Goal: Task Accomplishment & Management: Use online tool/utility

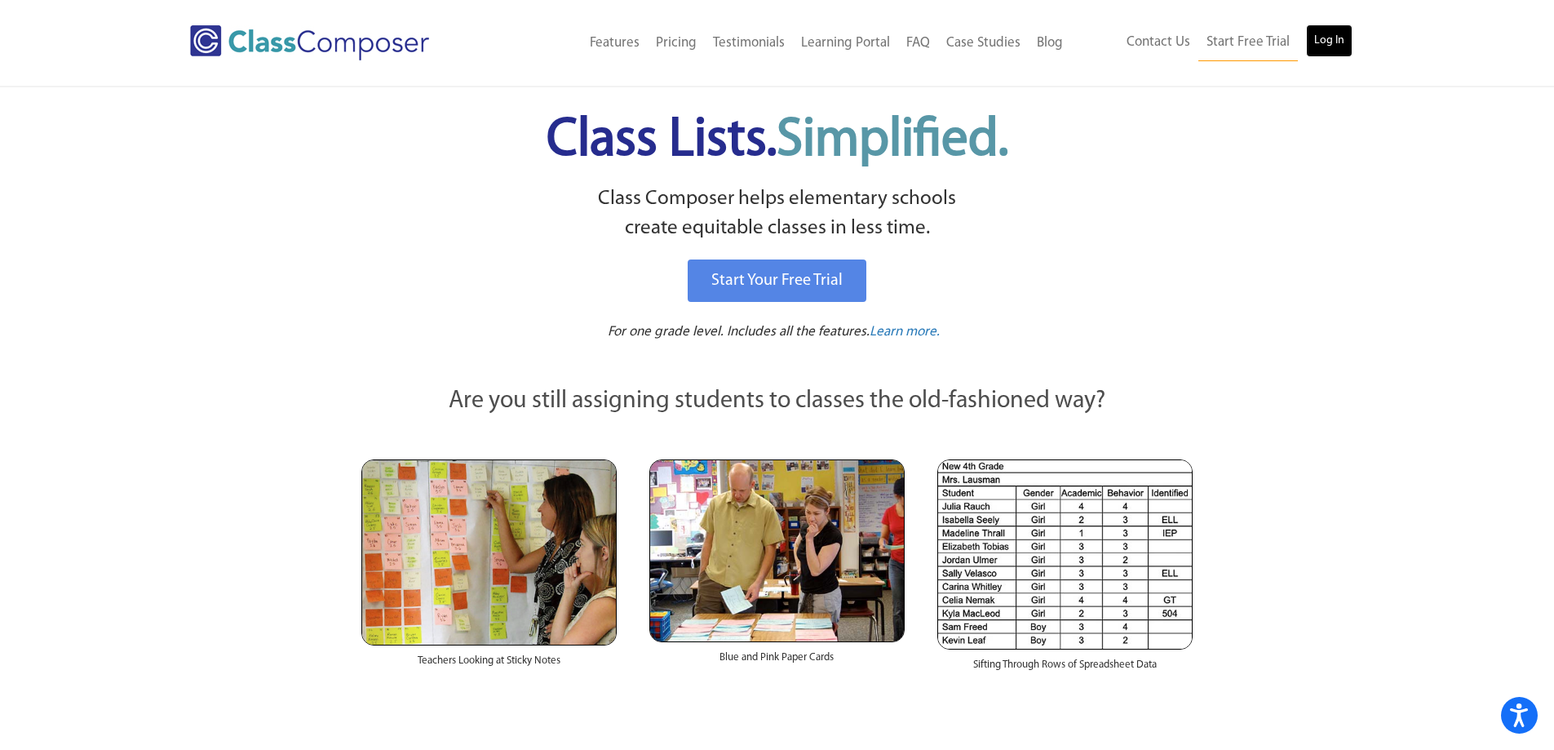
click at [1313, 34] on link "Log In" at bounding box center [1329, 40] width 47 height 33
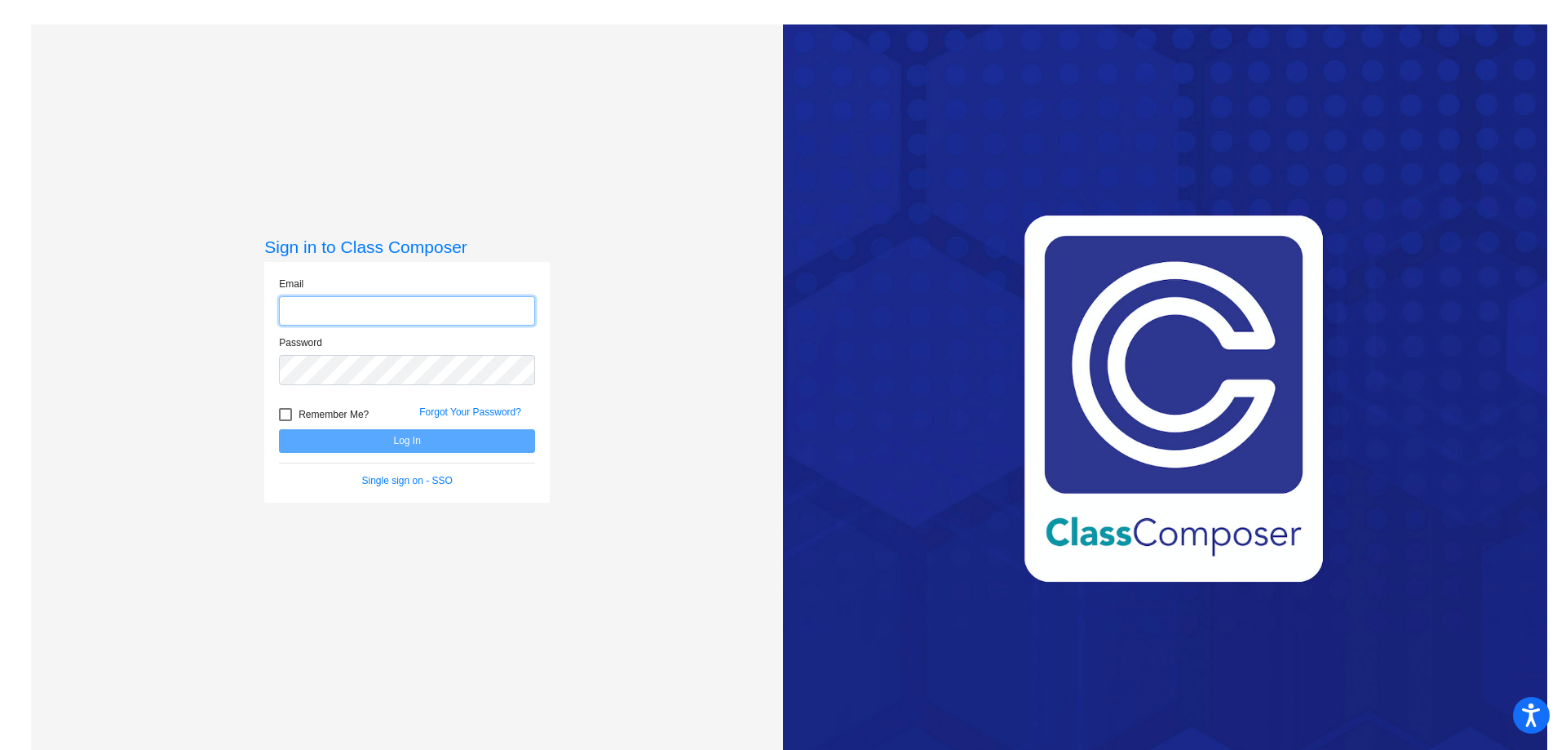
type input "[EMAIL_ADDRESS][PERSON_NAME][DOMAIN_NAME]"
click at [405, 442] on button "Log In" at bounding box center [407, 441] width 256 height 24
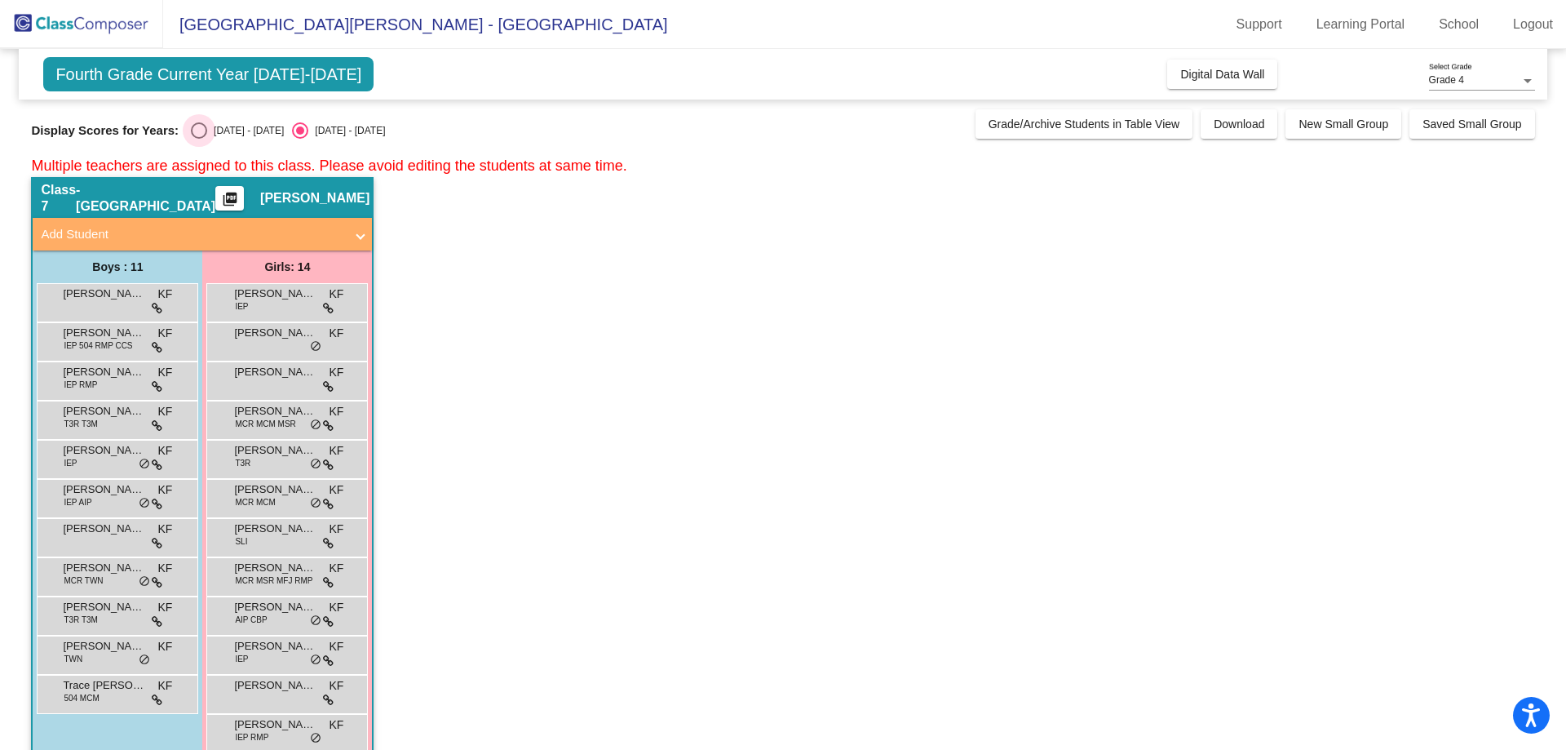
click at [203, 126] on div "Select an option" at bounding box center [199, 130] width 16 height 16
click at [199, 139] on input "[DATE] - [DATE]" at bounding box center [198, 139] width 1 height 1
radio input "true"
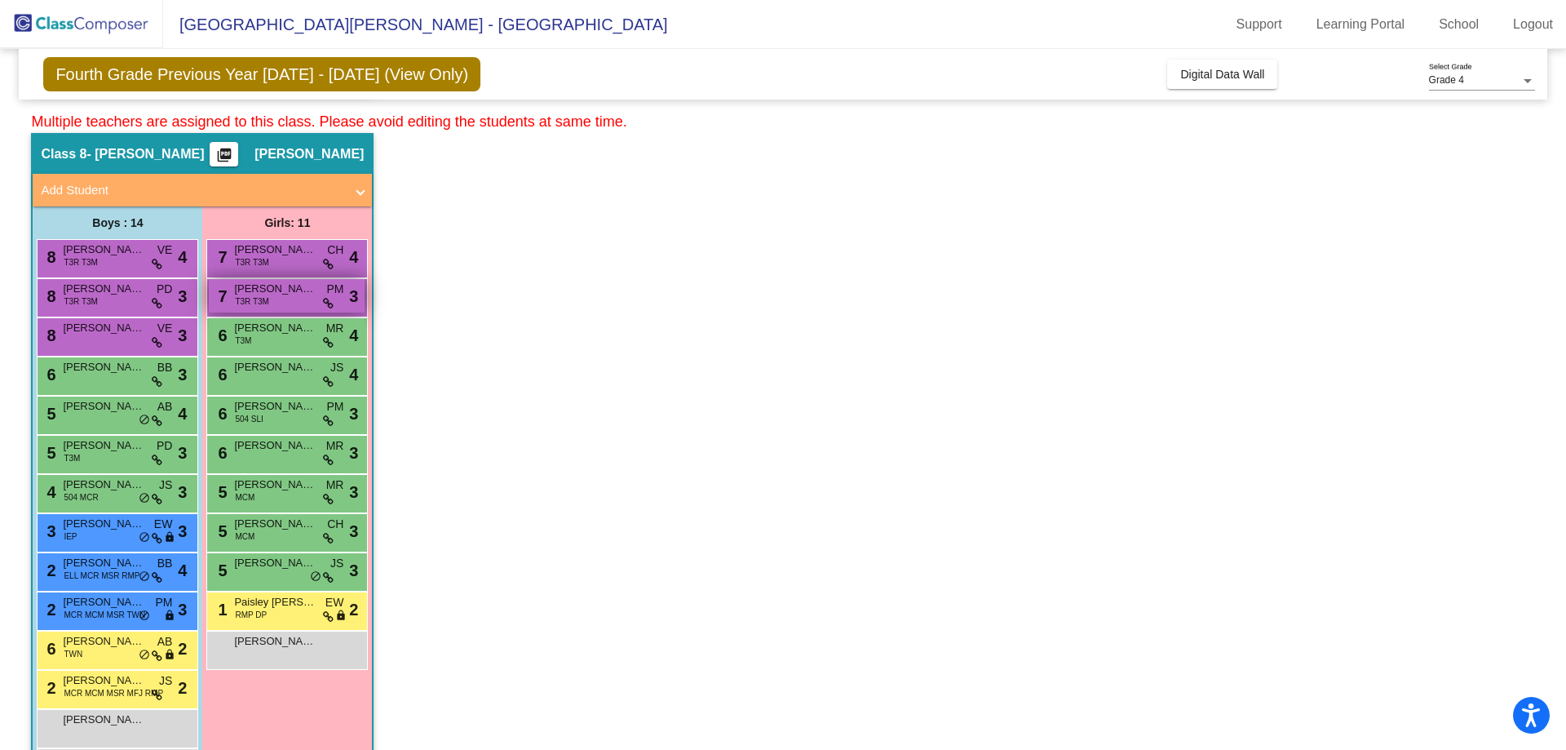
scroll to position [810, 0]
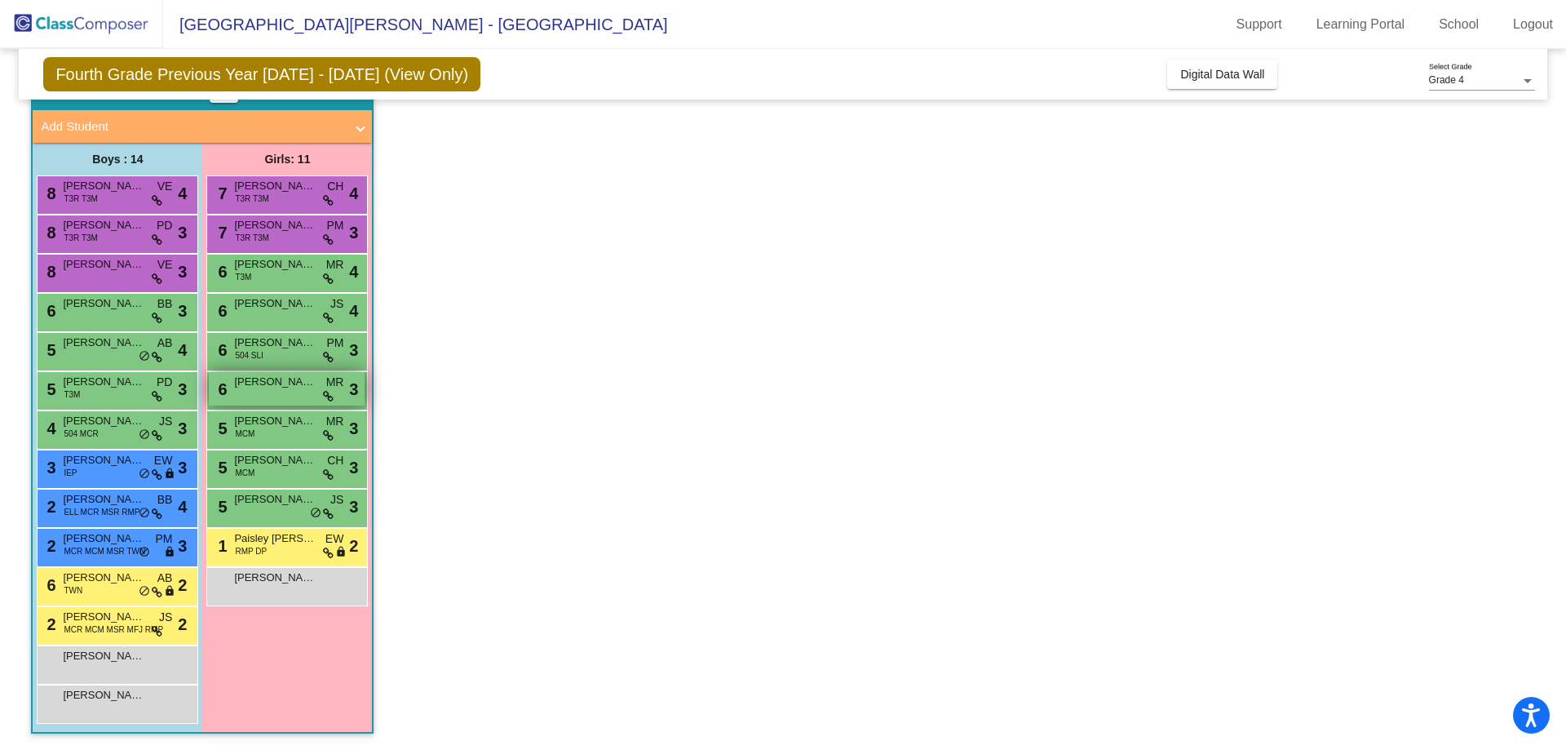
click at [272, 397] on div "6 [PERSON_NAME] MR [PERSON_NAME] do_not_disturb_alt 3" at bounding box center [287, 388] width 156 height 33
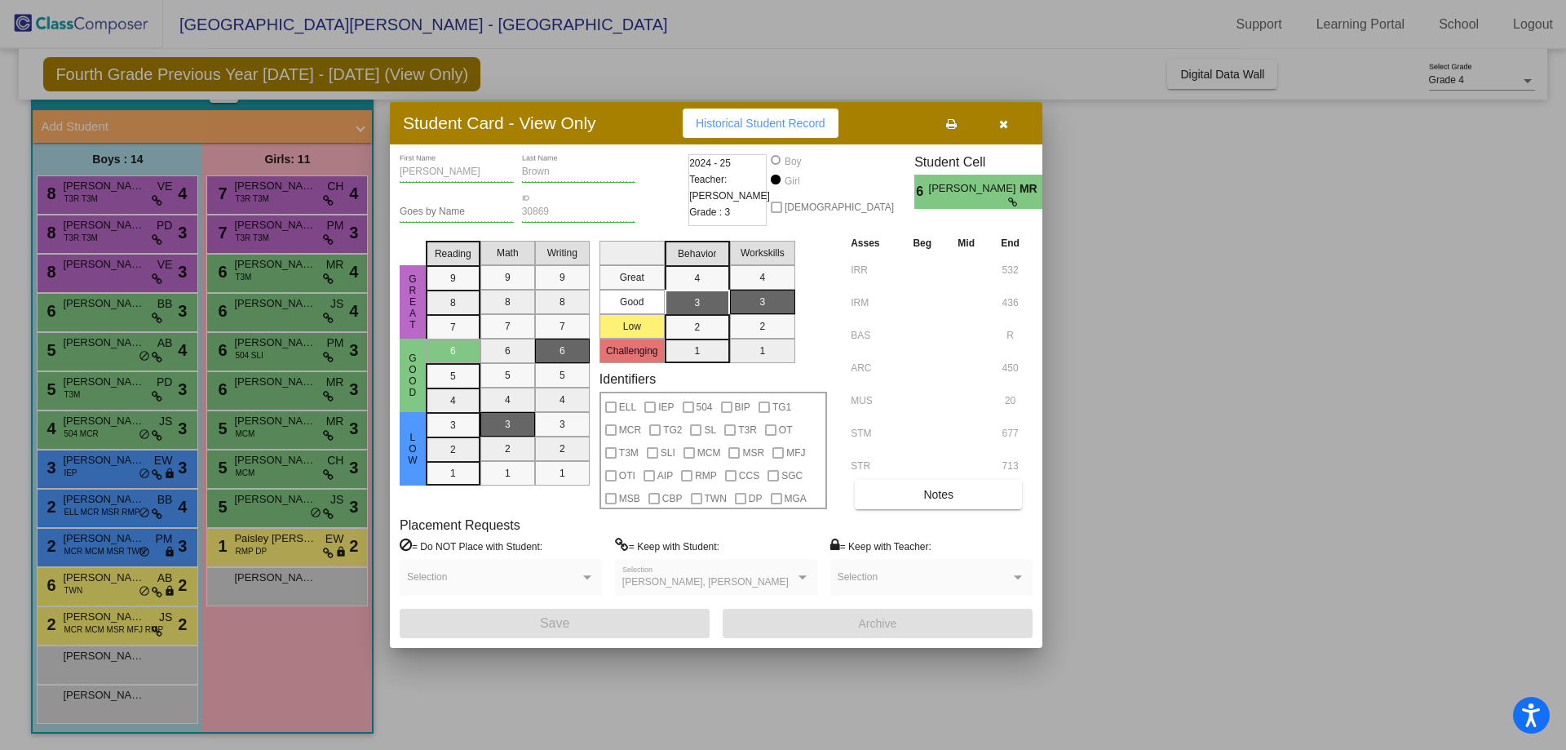
click at [499, 373] on mat-selection-list "Math 9 8 7 6 5 4 3 2 1" at bounding box center [508, 371] width 55 height 275
click at [501, 410] on mat-selection-list "Math 9 8 7 6 5 4 3 2 1" at bounding box center [508, 371] width 55 height 275
